Goal: Transaction & Acquisition: Purchase product/service

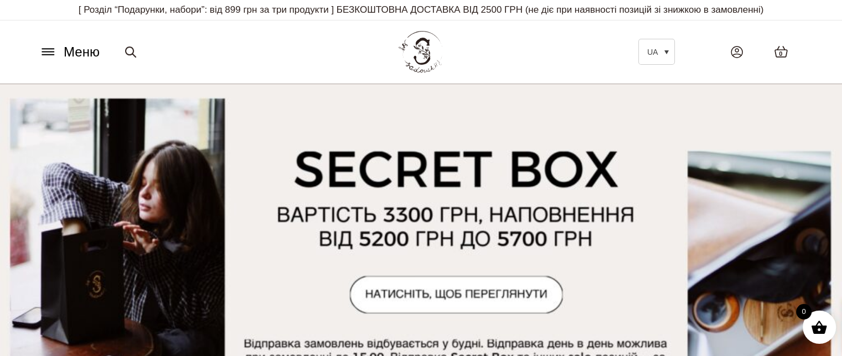
click at [50, 52] on icon at bounding box center [48, 52] width 12 height 0
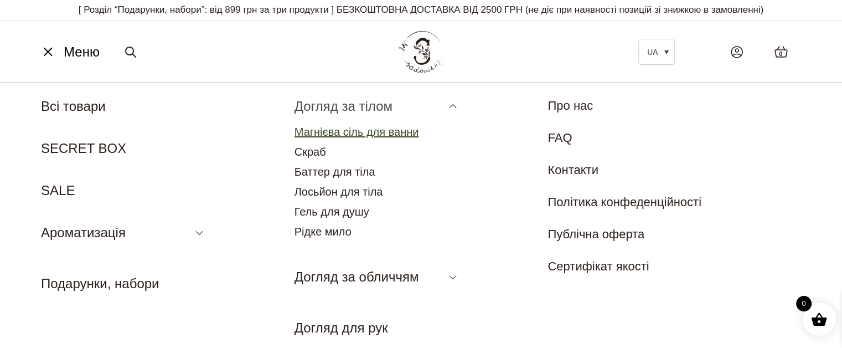
click at [405, 133] on link "Магнієва сіль для ванни" at bounding box center [357, 132] width 125 height 12
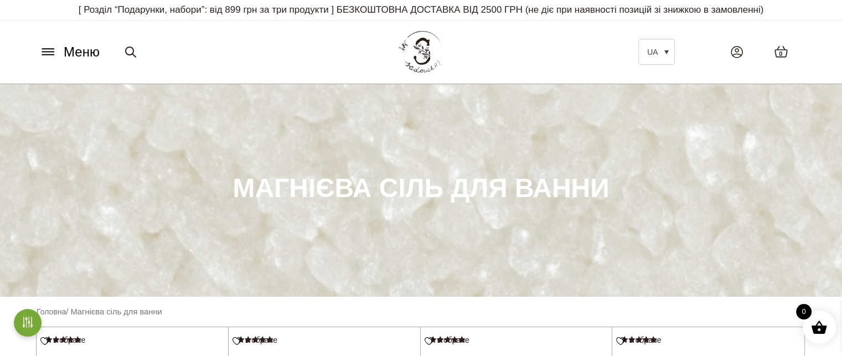
click at [51, 51] on icon at bounding box center [48, 52] width 18 height 12
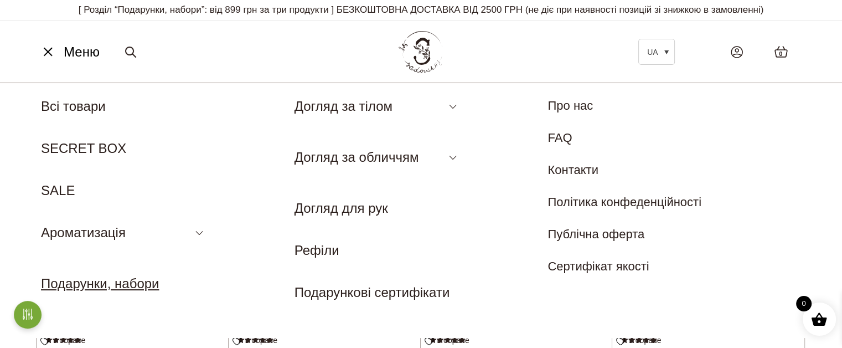
click at [127, 278] on link "Подарунки, набори" at bounding box center [100, 283] width 118 height 15
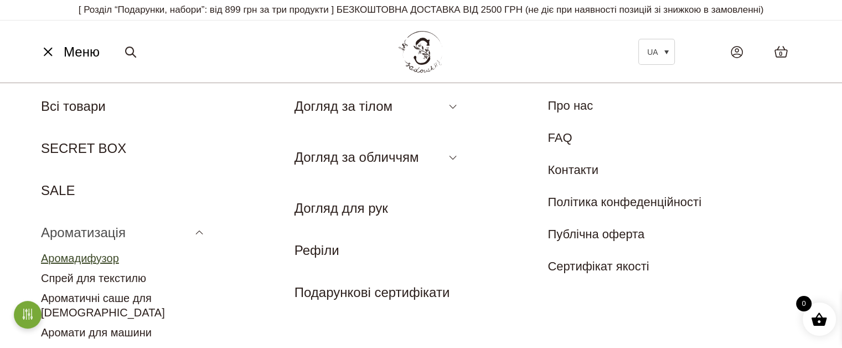
click at [85, 261] on link "Аромадифузор" at bounding box center [80, 258] width 78 height 12
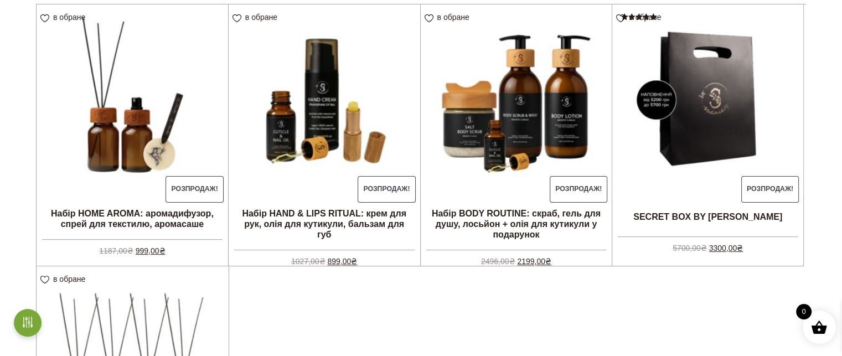
scroll to position [323, 0]
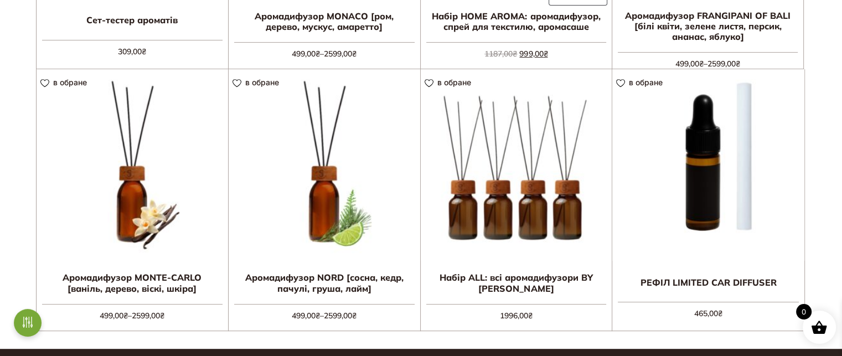
scroll to position [520, 0]
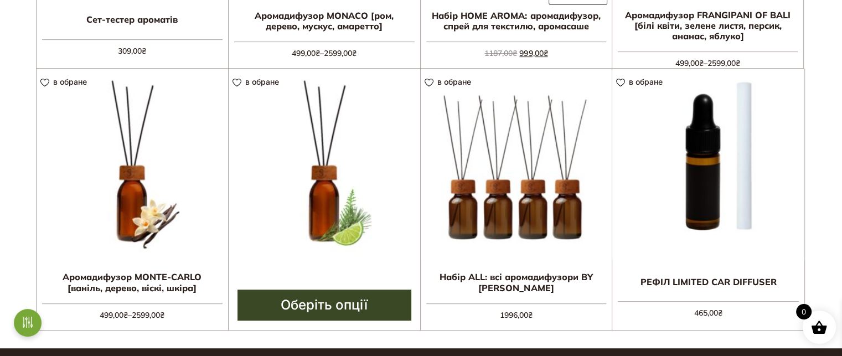
click at [320, 199] on img at bounding box center [325, 165] width 192 height 192
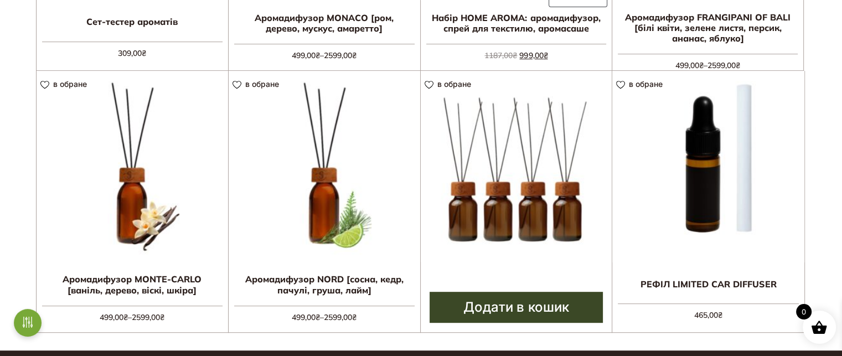
click at [535, 183] on img at bounding box center [517, 167] width 192 height 192
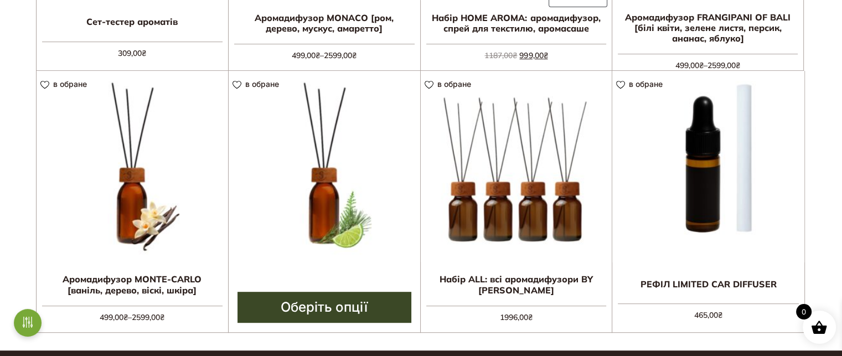
click at [337, 179] on img at bounding box center [325, 167] width 192 height 192
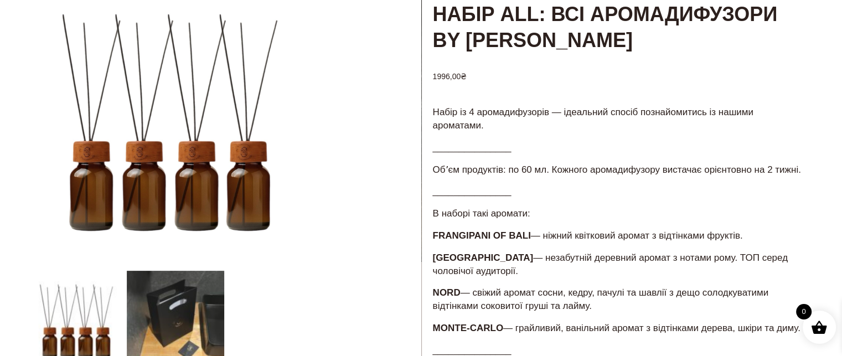
scroll to position [111, 0]
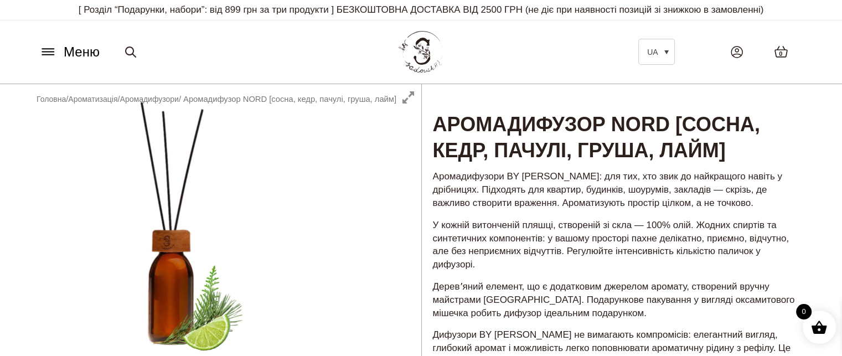
scroll to position [311, 0]
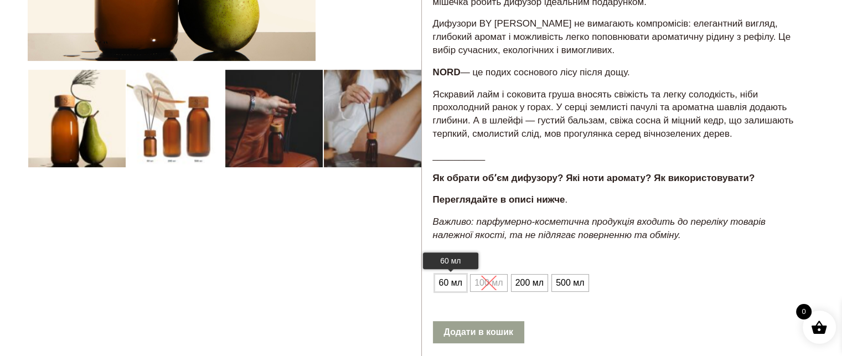
click at [445, 275] on span "60 мл" at bounding box center [450, 283] width 29 height 18
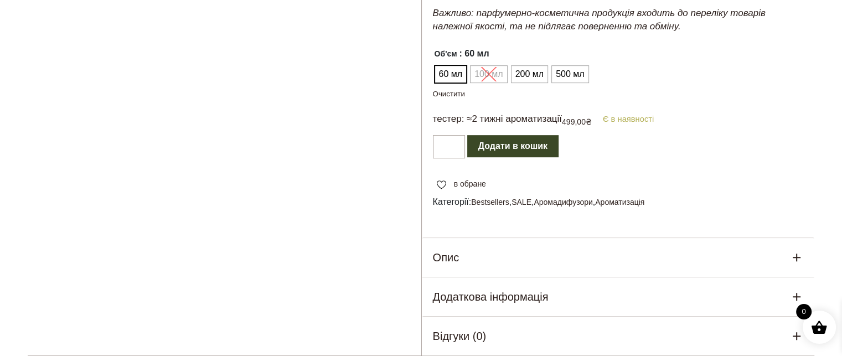
scroll to position [532, 0]
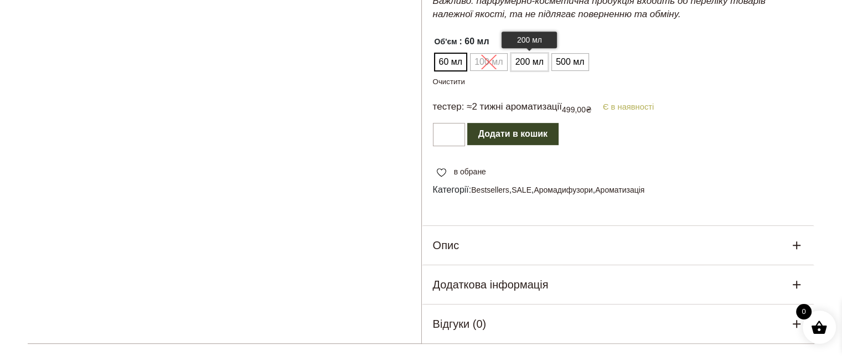
click at [523, 63] on span "200 мл" at bounding box center [530, 62] width 34 height 18
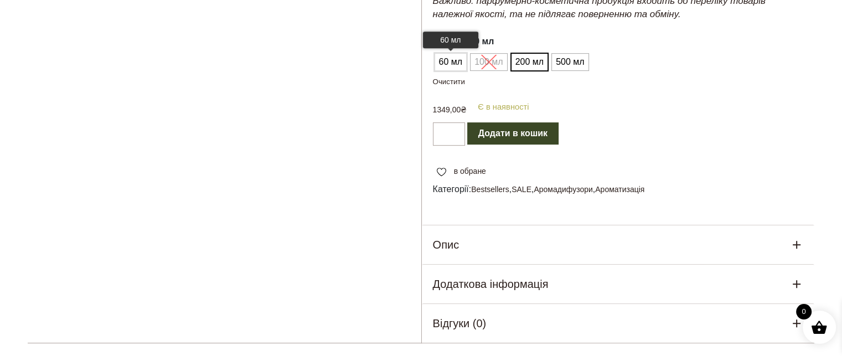
click at [443, 63] on span "60 мл" at bounding box center [450, 62] width 29 height 18
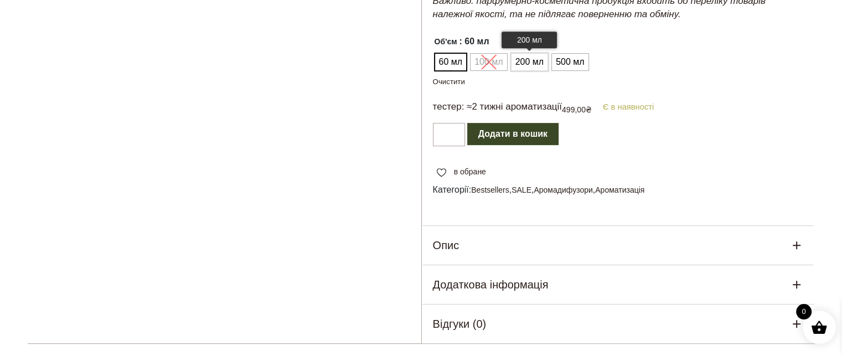
click at [538, 62] on span "200 мл" at bounding box center [530, 62] width 34 height 18
